Goal: Information Seeking & Learning: Understand process/instructions

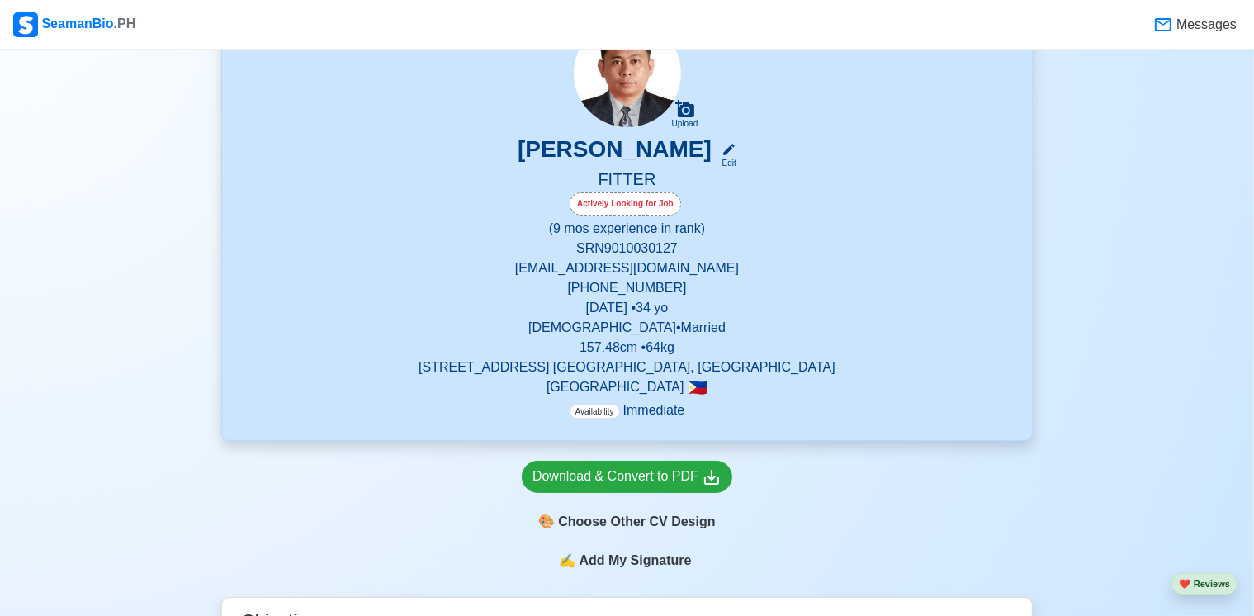
scroll to position [175, 0]
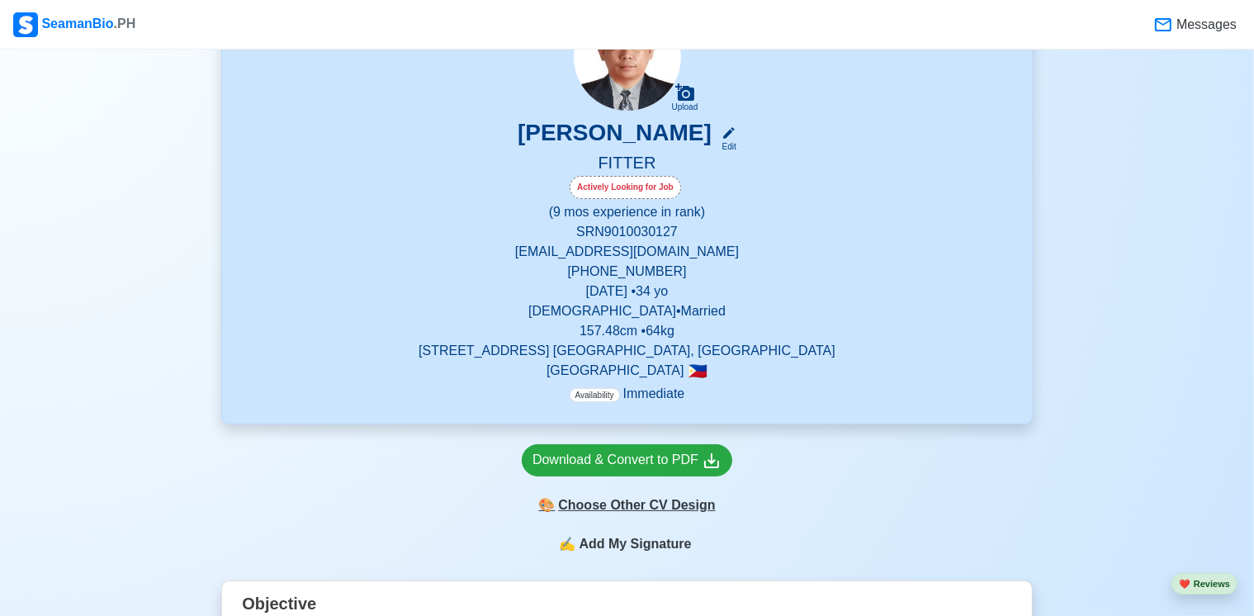
click at [631, 509] on div "🎨 Choose Other CV Design" at bounding box center [627, 505] width 211 height 31
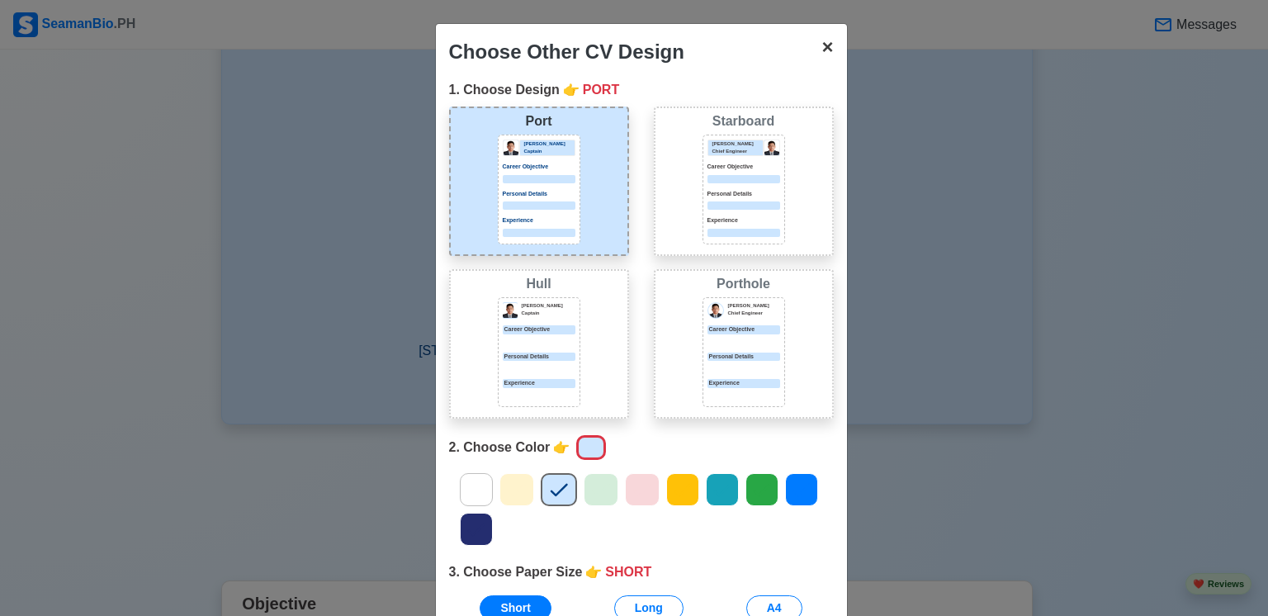
click at [826, 45] on span "×" at bounding box center [827, 47] width 12 height 22
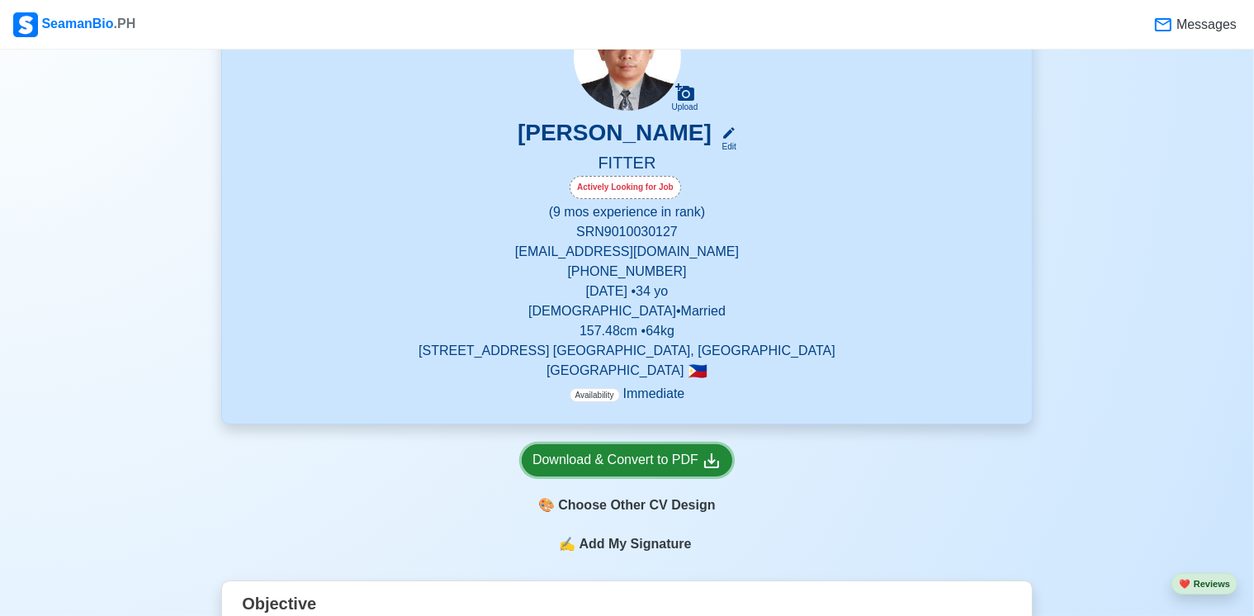
click at [606, 466] on div "Download & Convert to PDF" at bounding box center [627, 460] width 189 height 21
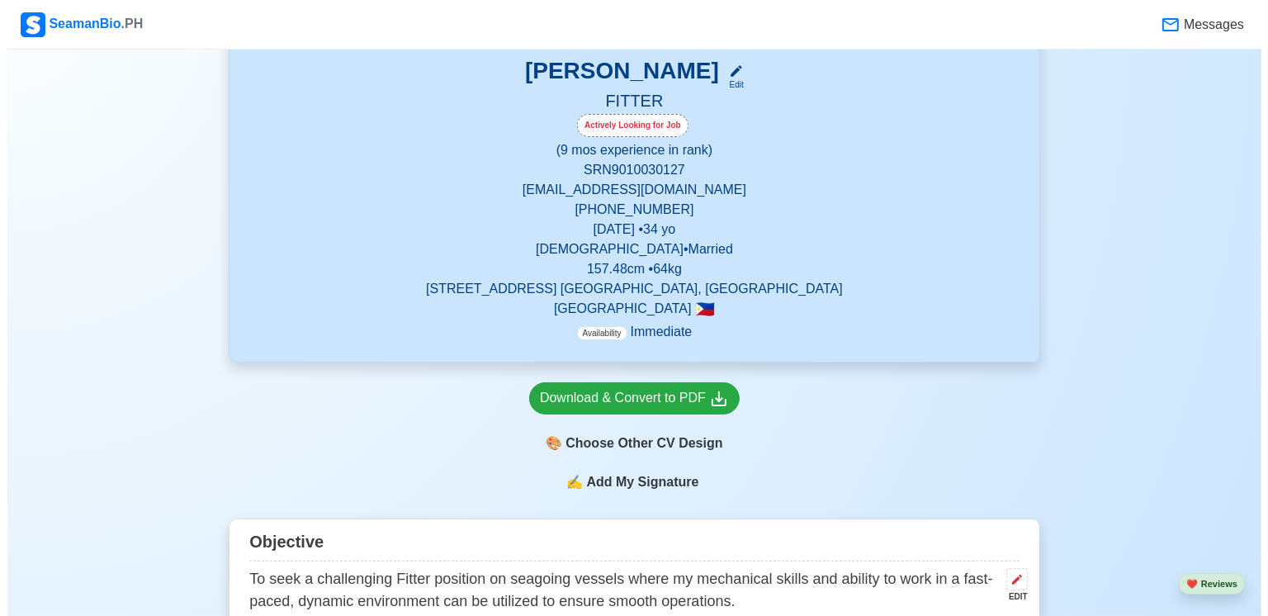
scroll to position [0, 0]
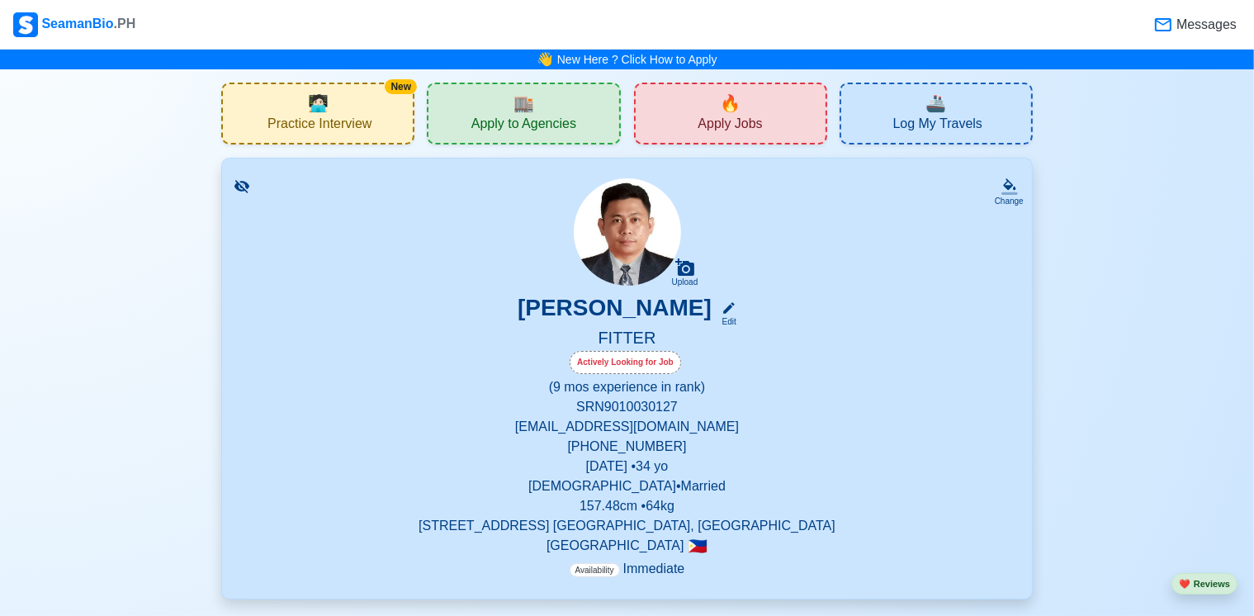
click at [376, 97] on div "New 🧑🏻‍💻 Practice Interview" at bounding box center [317, 114] width 193 height 62
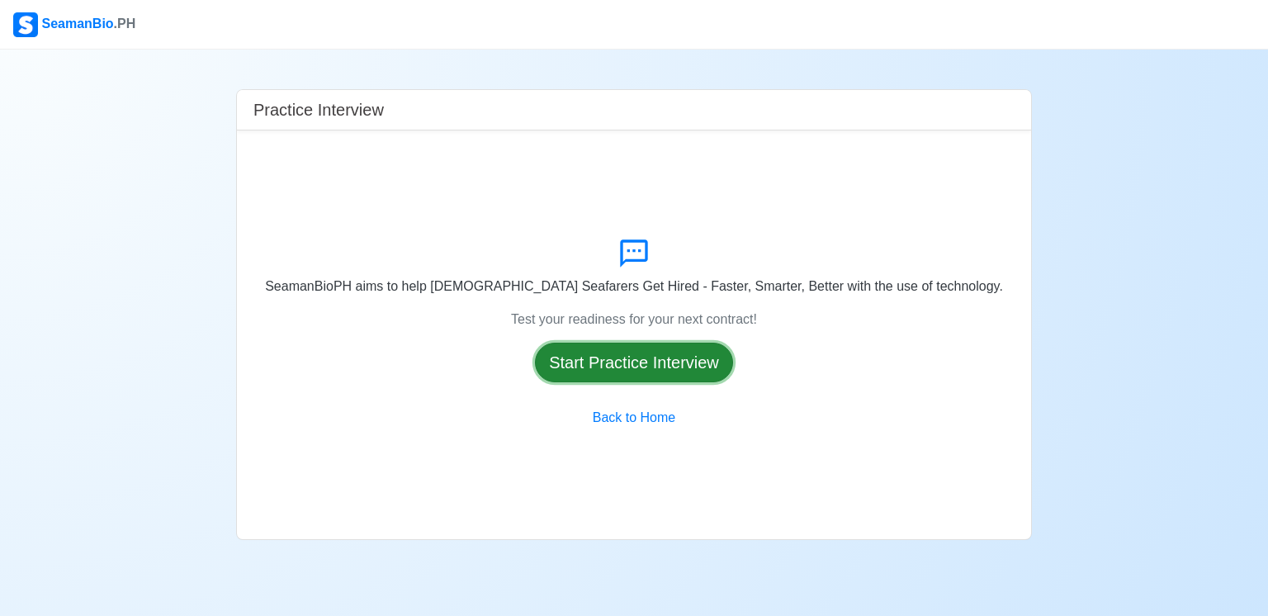
click at [607, 357] on button "Start Practice Interview" at bounding box center [634, 363] width 198 height 40
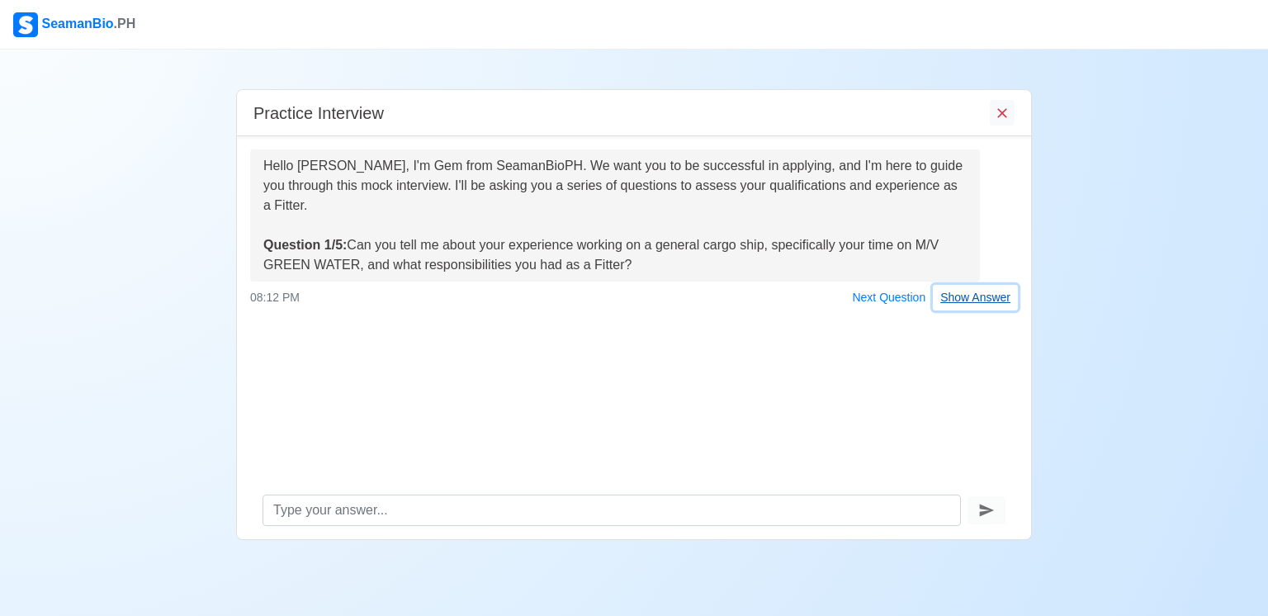
click at [980, 292] on button "Show Answer" at bounding box center [975, 298] width 85 height 26
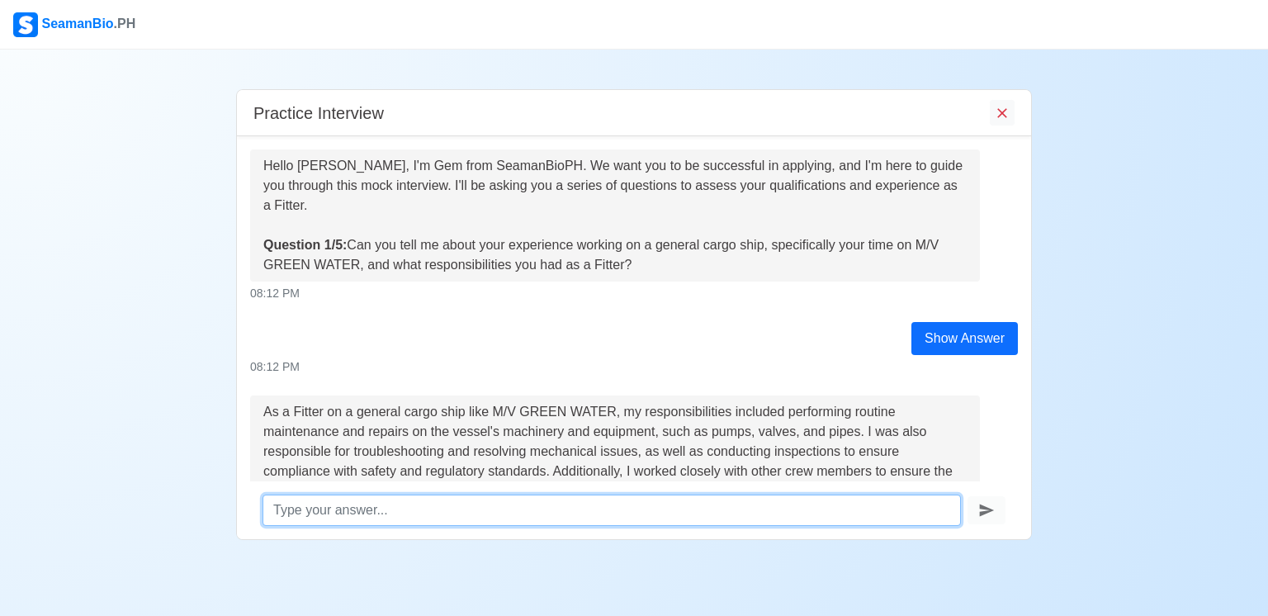
scroll to position [154, 0]
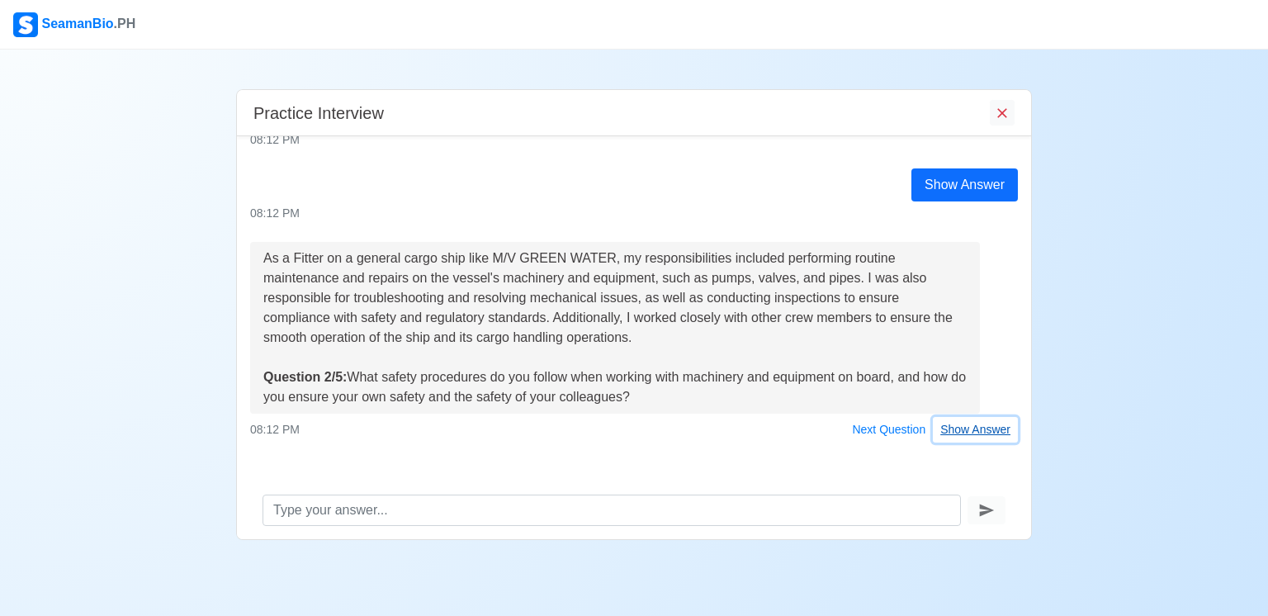
click at [954, 436] on button "Show Answer" at bounding box center [975, 430] width 85 height 26
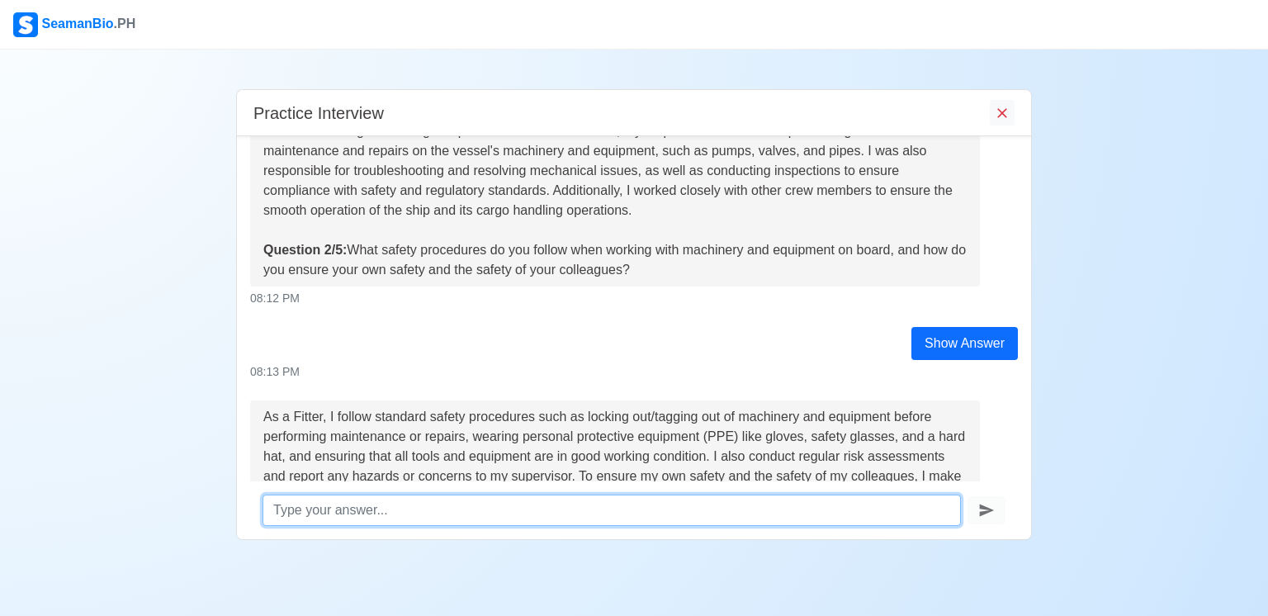
scroll to position [479, 0]
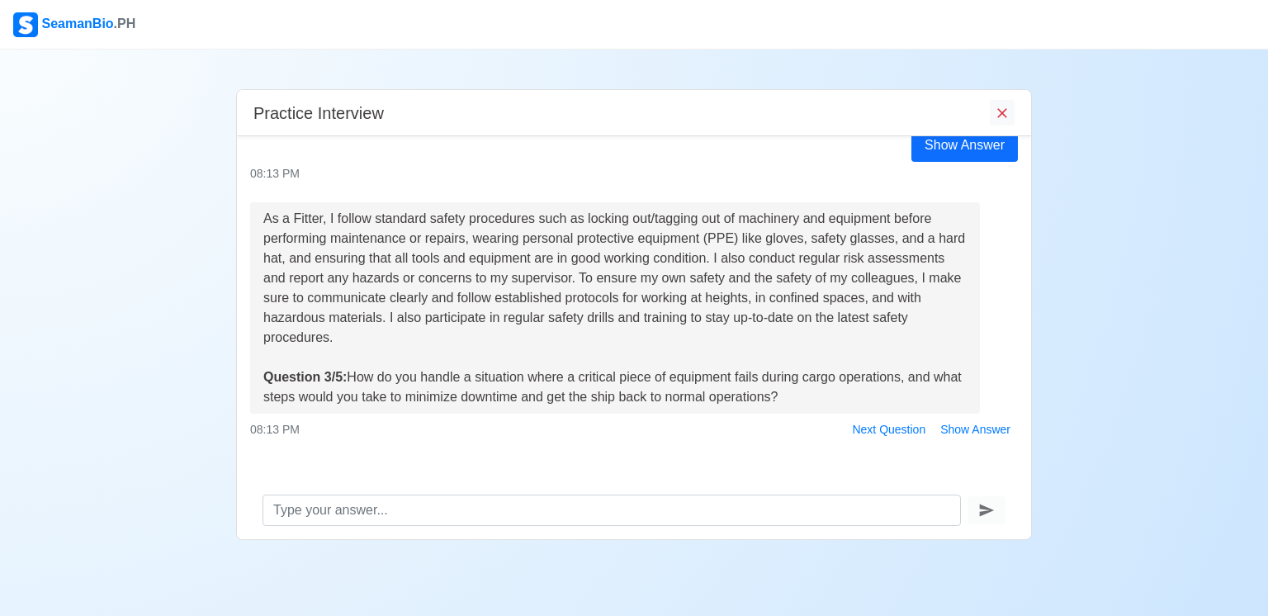
click at [996, 329] on div "As a Fitter, I follow standard safety procedures such as locking out/tagging ou…" at bounding box center [634, 322] width 793 height 240
click at [950, 430] on button "Show Answer" at bounding box center [975, 430] width 85 height 26
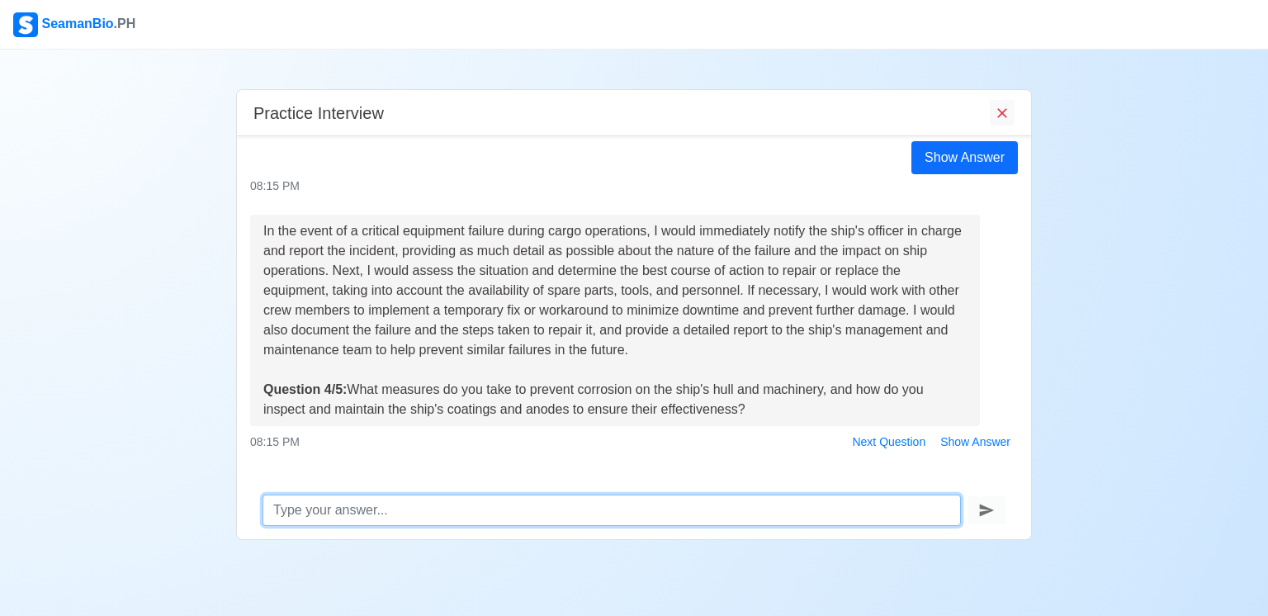
scroll to position [817, 0]
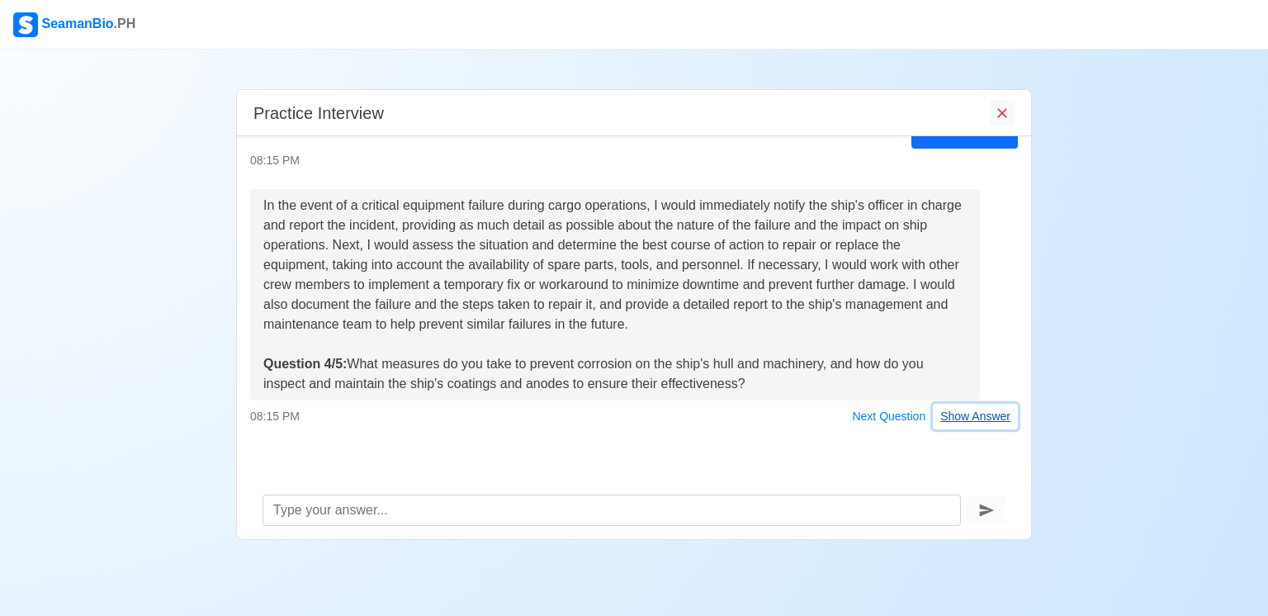
click at [961, 418] on button "Show Answer" at bounding box center [975, 417] width 85 height 26
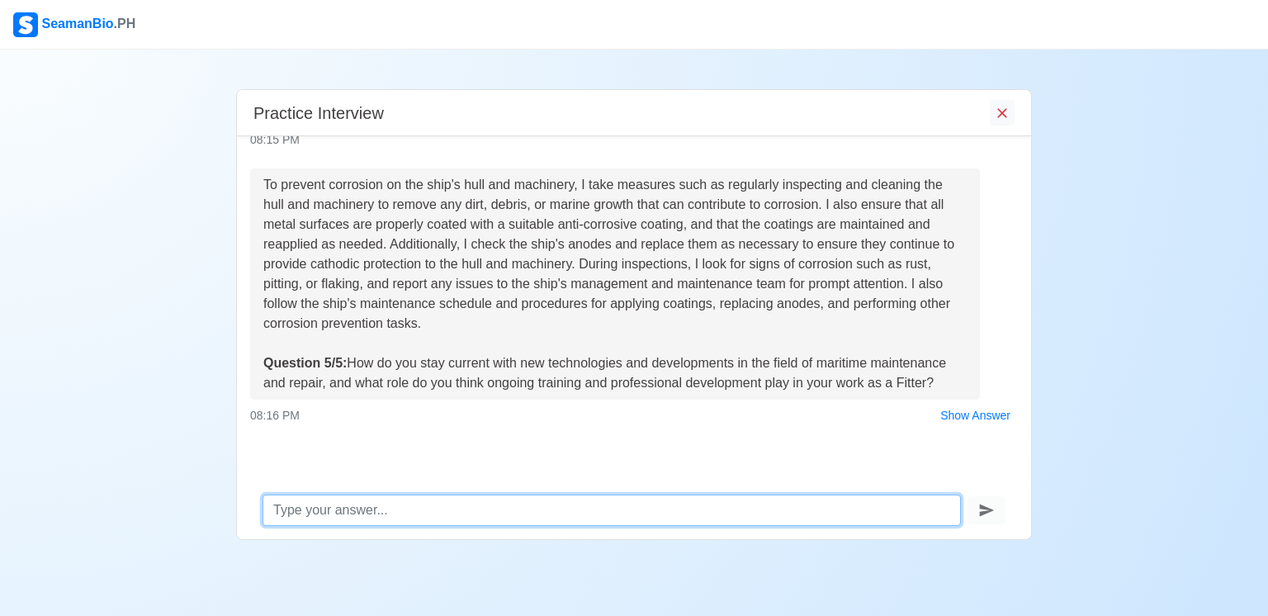
scroll to position [1176, 0]
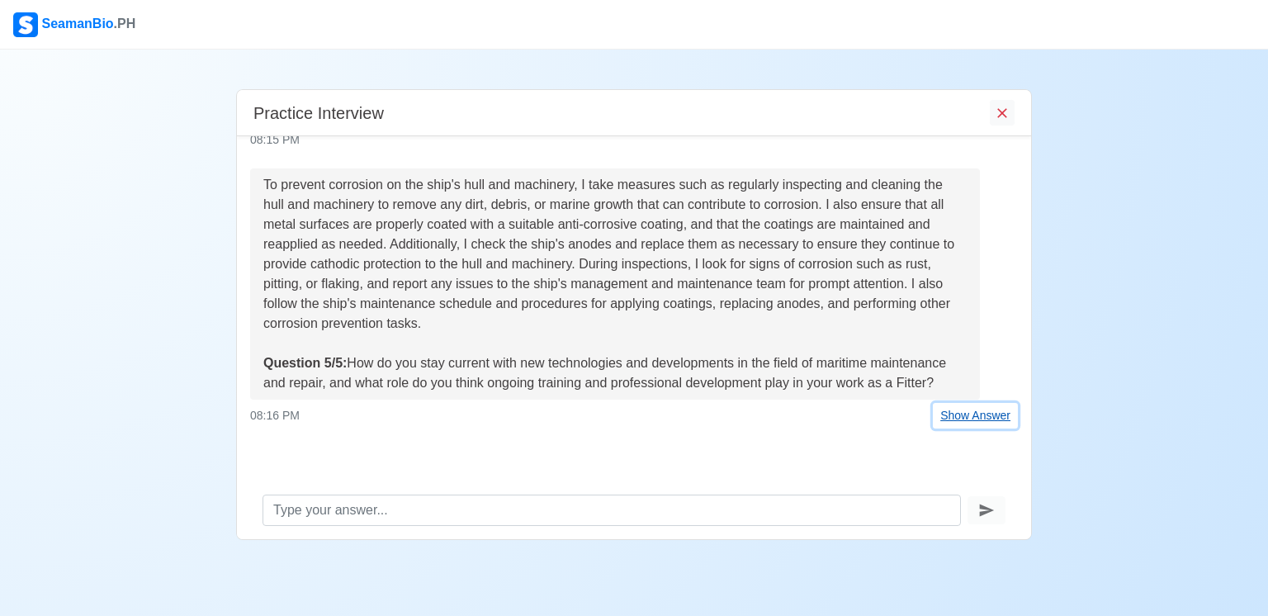
click at [979, 421] on button "Show Answer" at bounding box center [975, 416] width 85 height 26
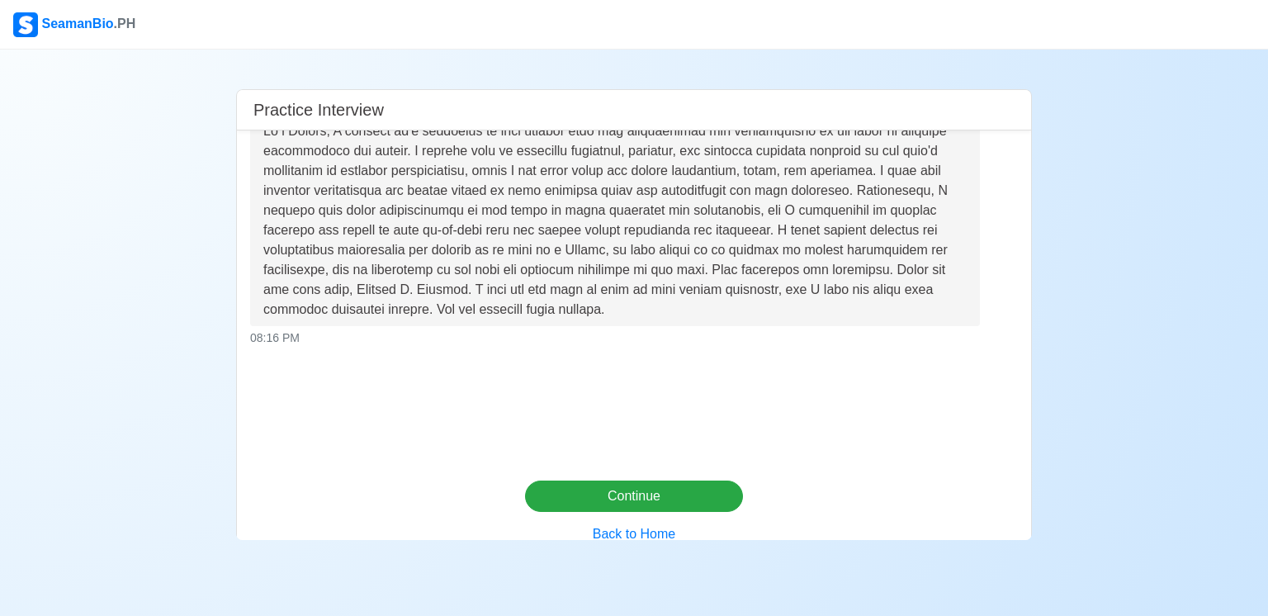
scroll to position [1562, 0]
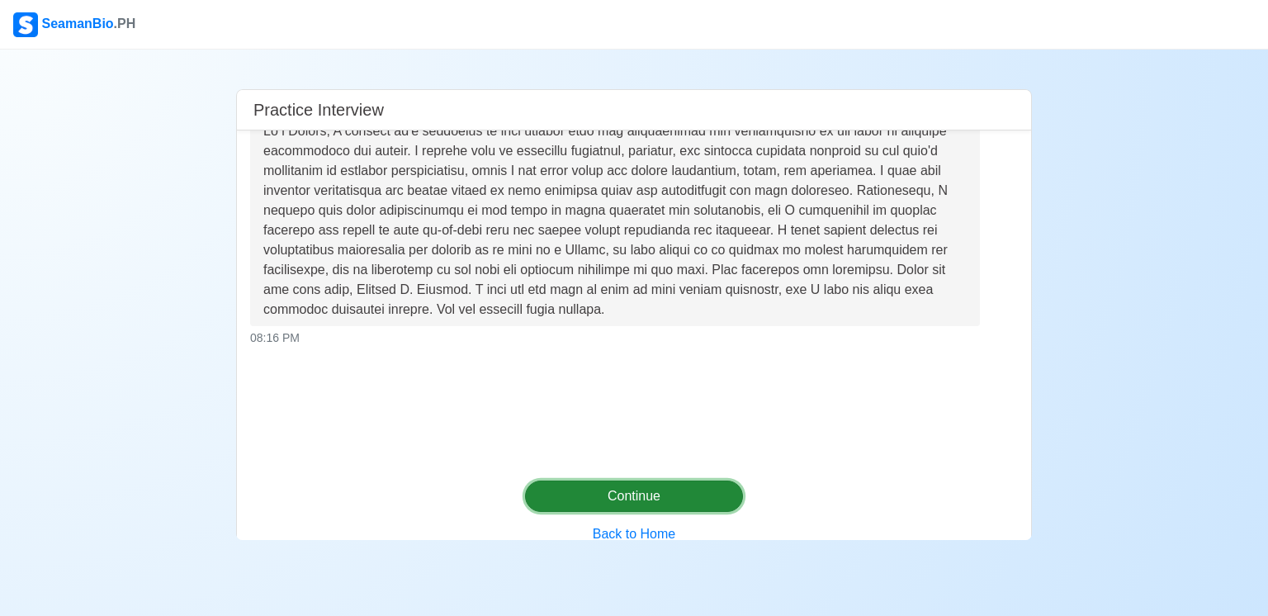
click at [666, 498] on button "Continue" at bounding box center [634, 495] width 219 height 31
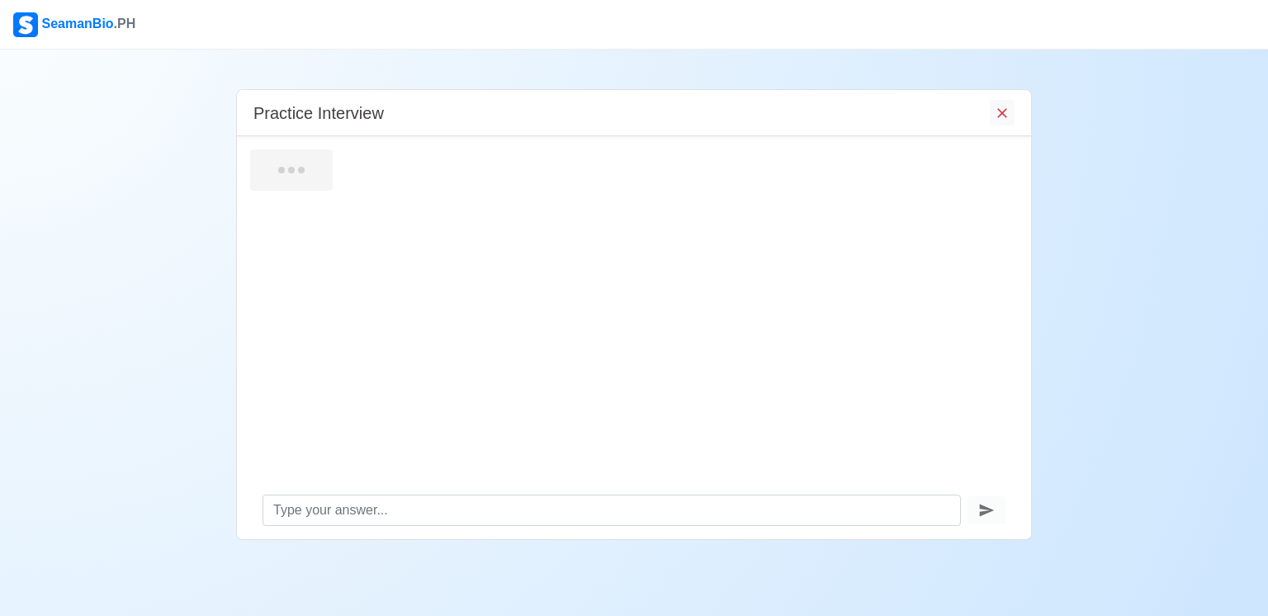
scroll to position [0, 0]
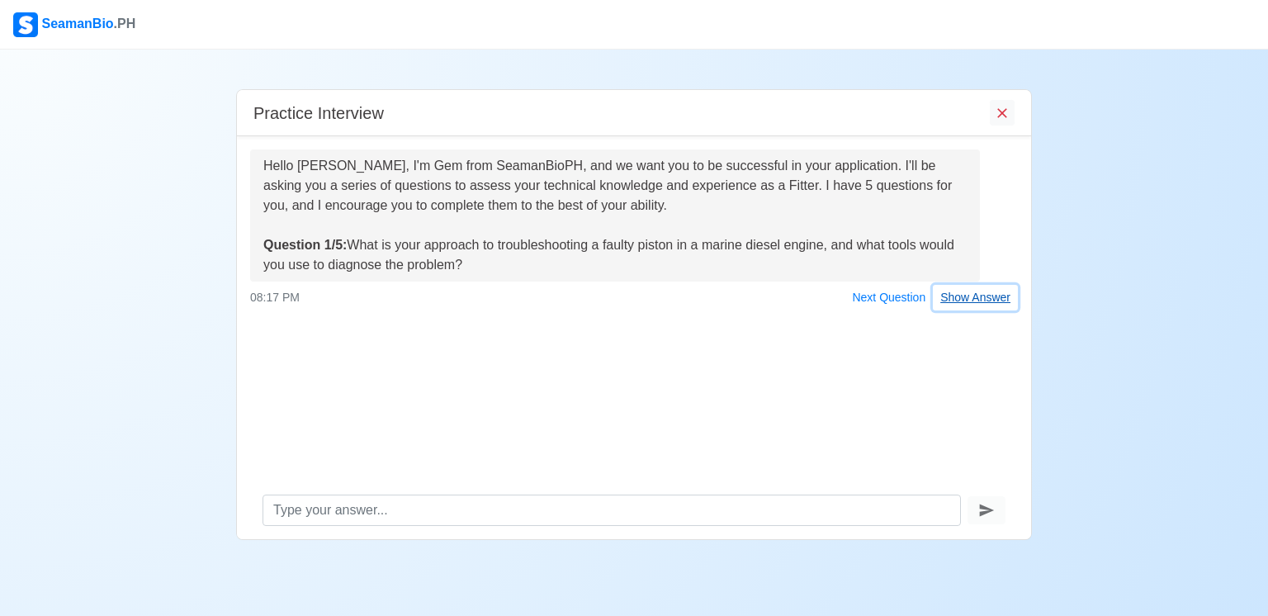
click at [977, 296] on button "Show Answer" at bounding box center [975, 298] width 85 height 26
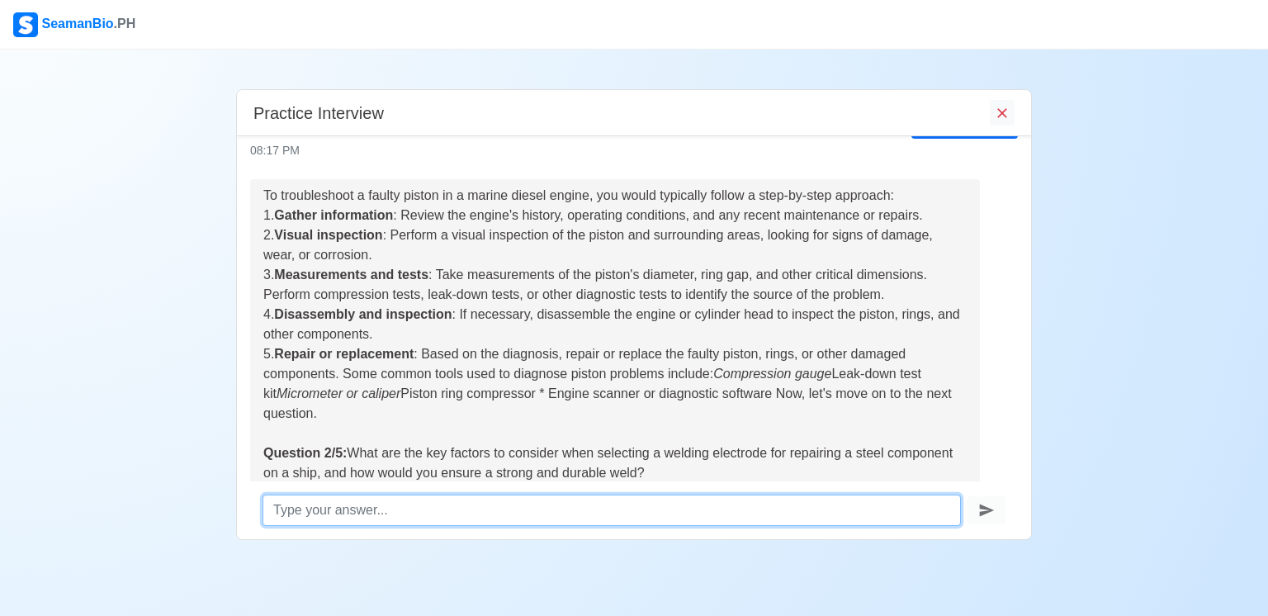
scroll to position [305, 0]
